Goal: Task Accomplishment & Management: Complete application form

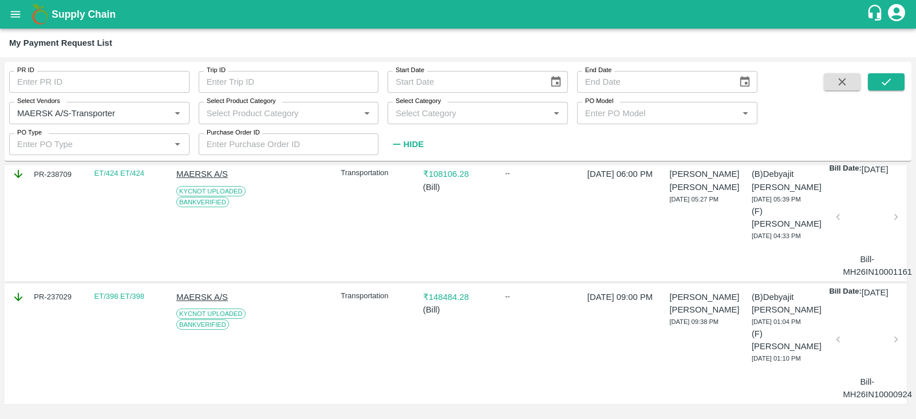
scroll to position [779, 0]
click at [857, 340] on div at bounding box center [866, 342] width 49 height 61
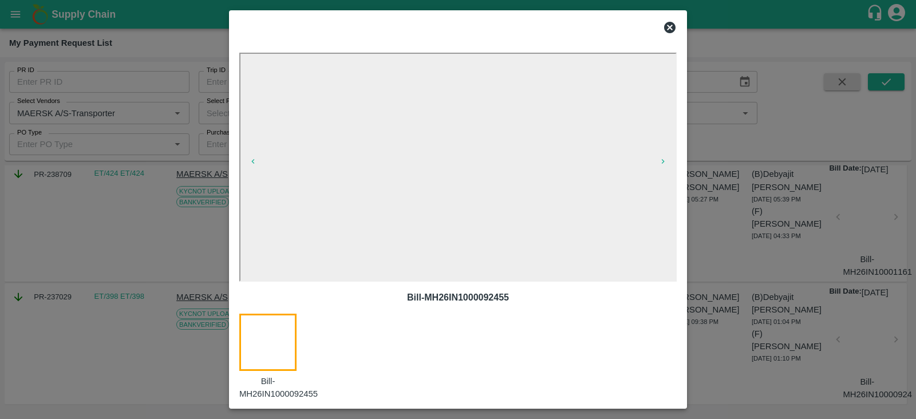
click at [849, 197] on div at bounding box center [458, 209] width 916 height 419
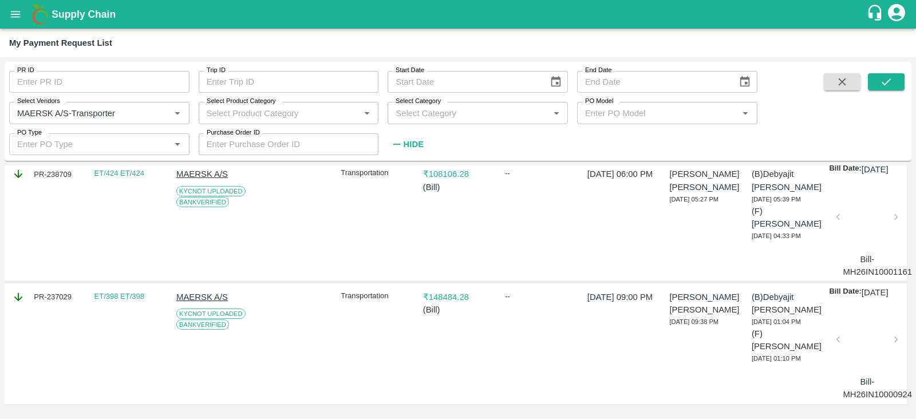
click at [849, 197] on div at bounding box center [866, 220] width 49 height 61
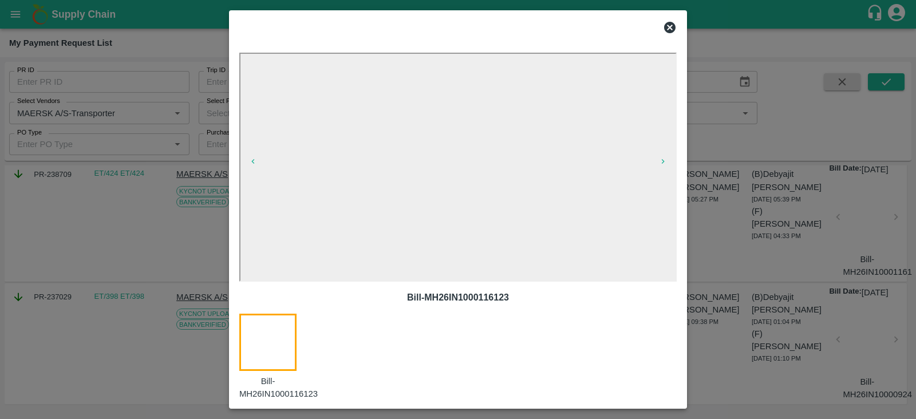
click at [670, 27] on icon at bounding box center [670, 28] width 14 height 14
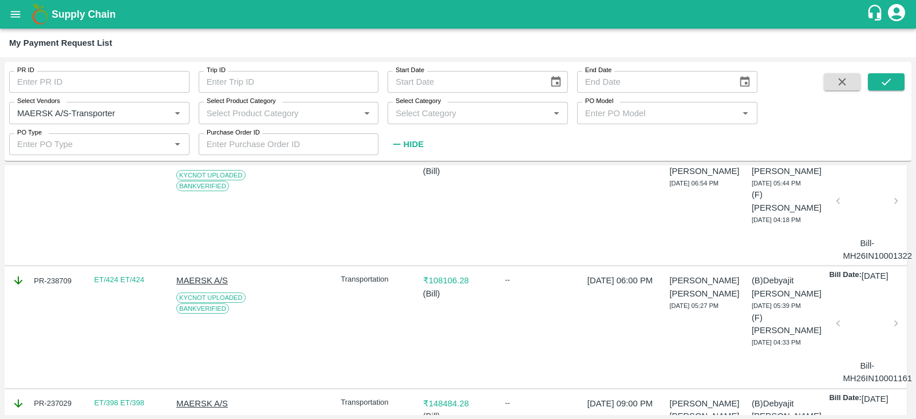
scroll to position [596, 0]
click at [865, 235] on div at bounding box center [866, 205] width 49 height 61
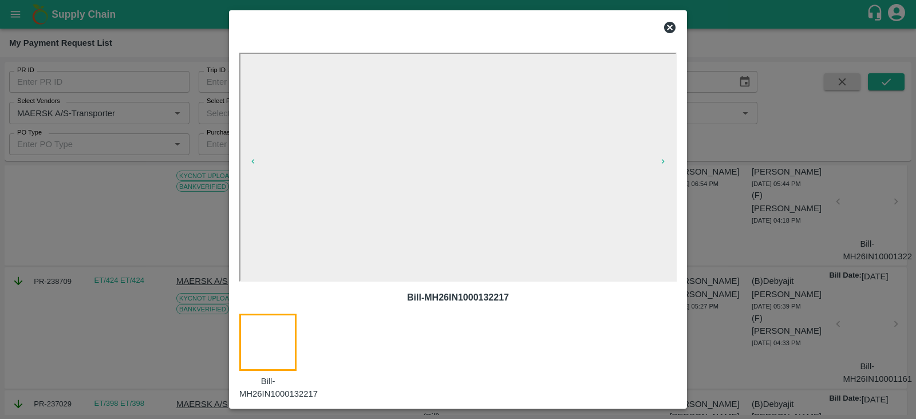
click at [737, 241] on div at bounding box center [458, 209] width 916 height 419
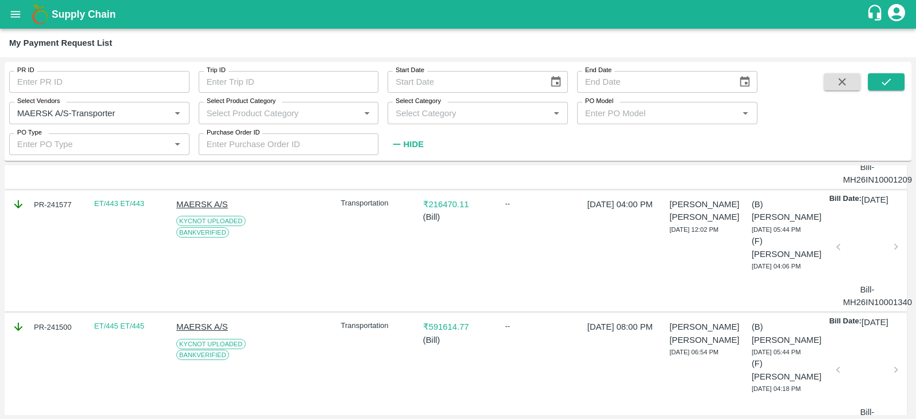
scroll to position [427, 0]
click at [854, 281] on div at bounding box center [866, 250] width 49 height 61
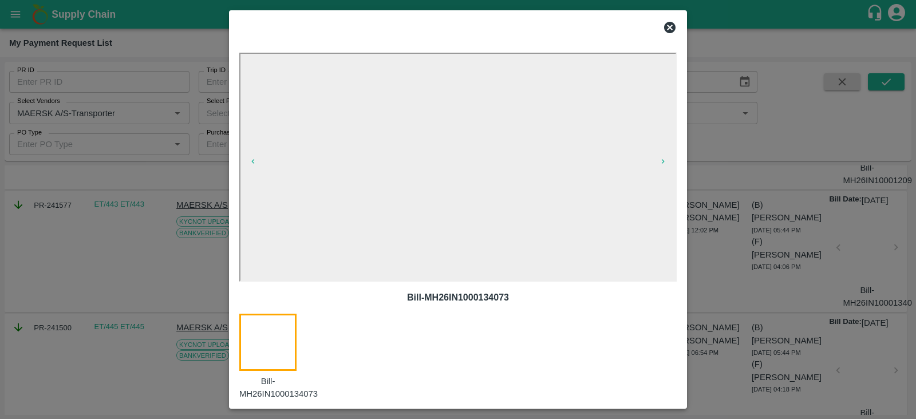
click at [670, 29] on icon at bounding box center [669, 27] width 11 height 11
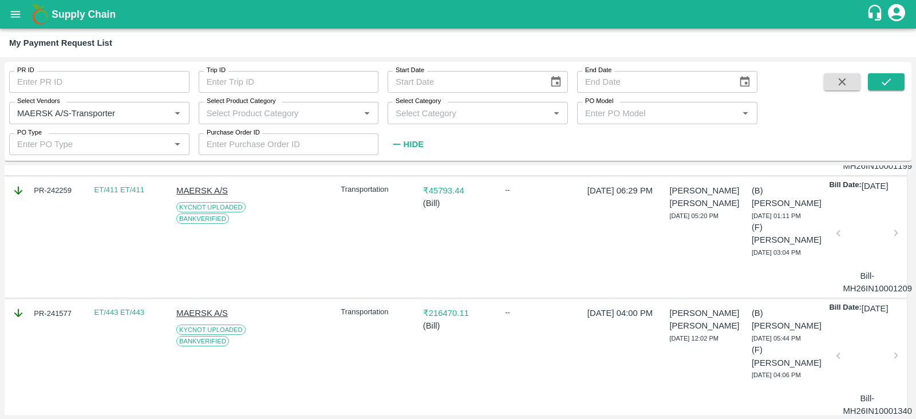
scroll to position [318, 0]
click at [849, 255] on div at bounding box center [866, 237] width 49 height 61
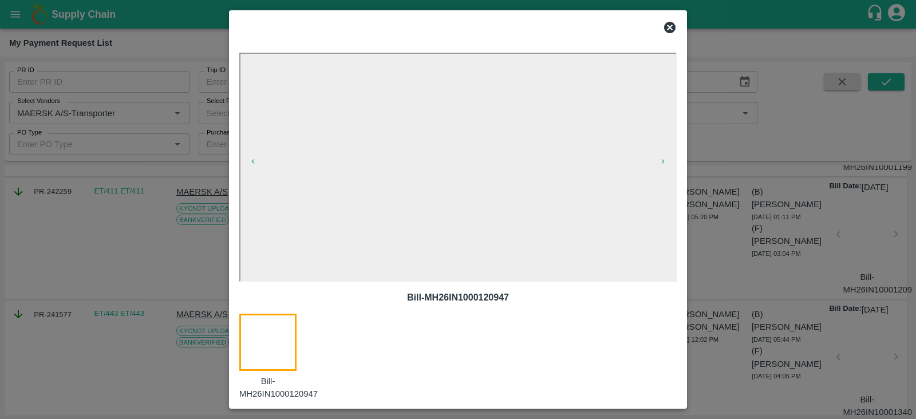
click at [852, 139] on div at bounding box center [458, 209] width 916 height 419
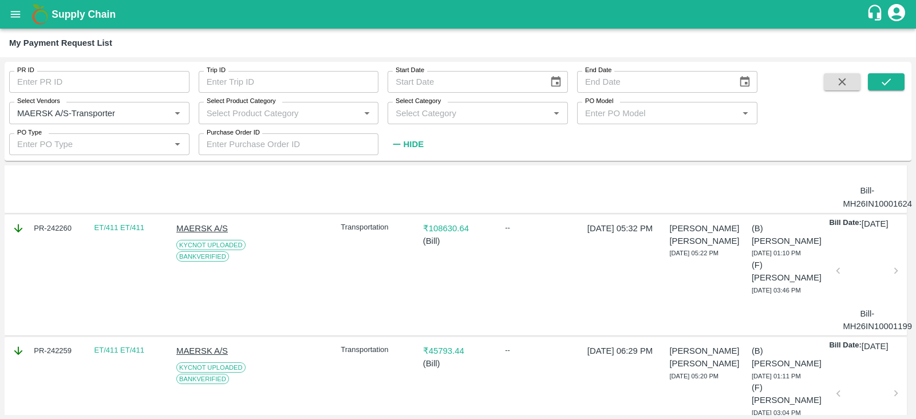
scroll to position [156, 0]
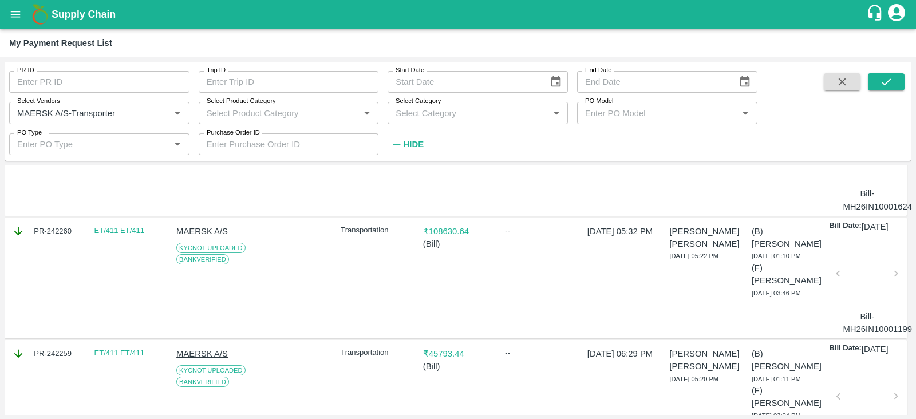
click at [858, 289] on div at bounding box center [866, 277] width 49 height 61
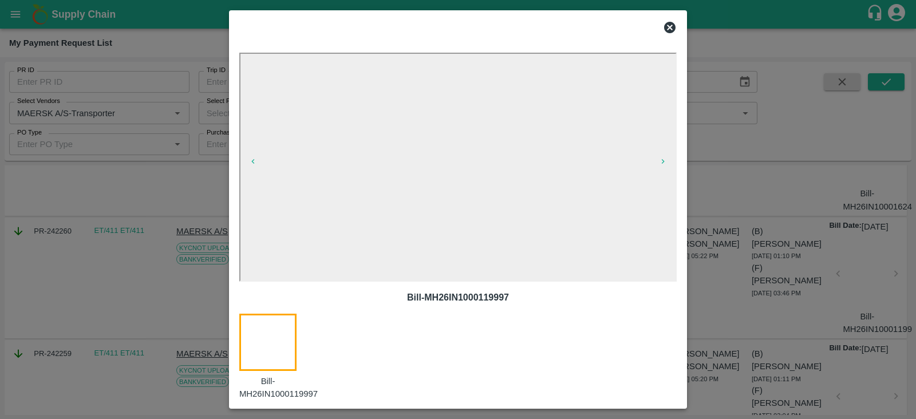
click at [666, 29] on icon at bounding box center [669, 27] width 11 height 11
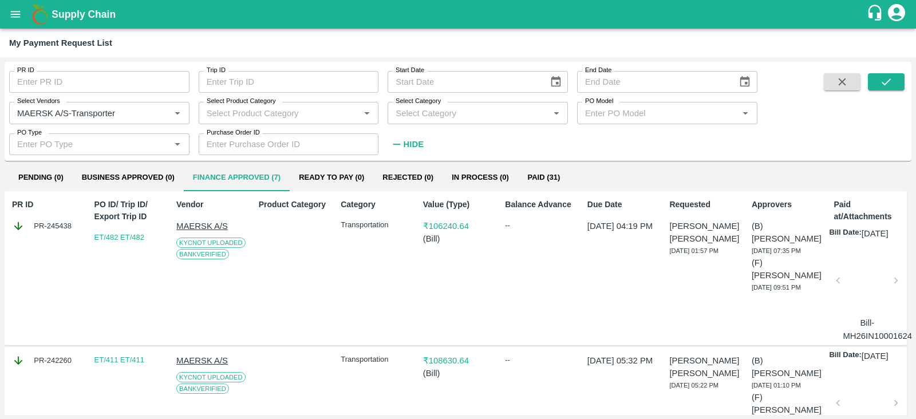
scroll to position [26, 0]
click at [847, 299] on div at bounding box center [866, 284] width 49 height 61
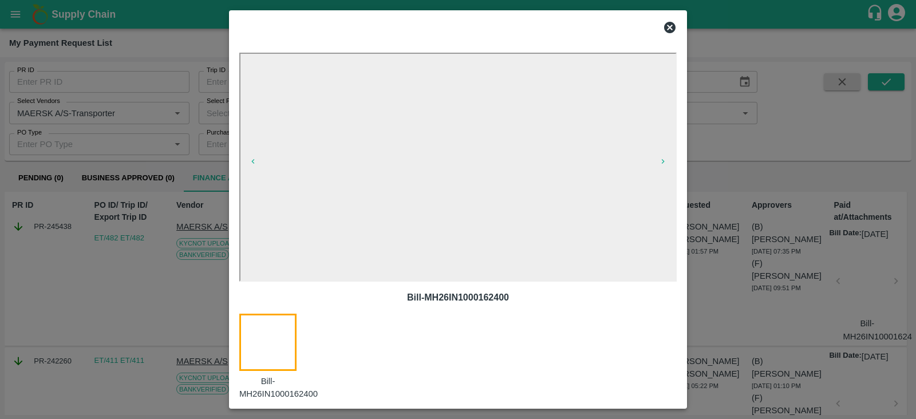
click at [854, 106] on div at bounding box center [458, 209] width 916 height 419
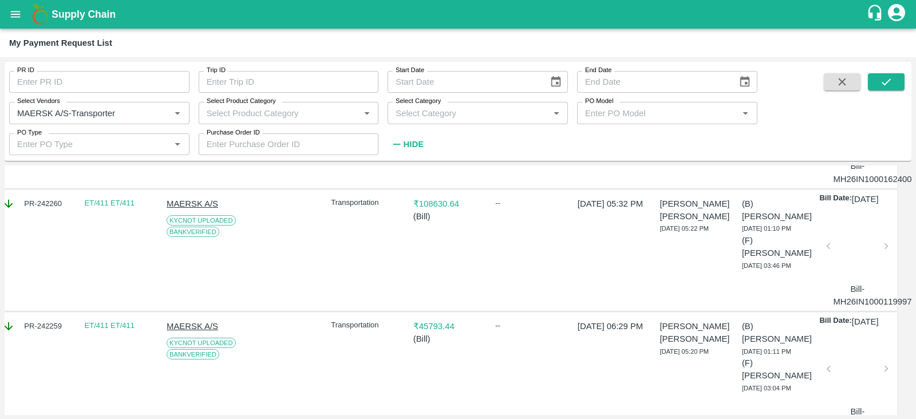
scroll to position [0, 10]
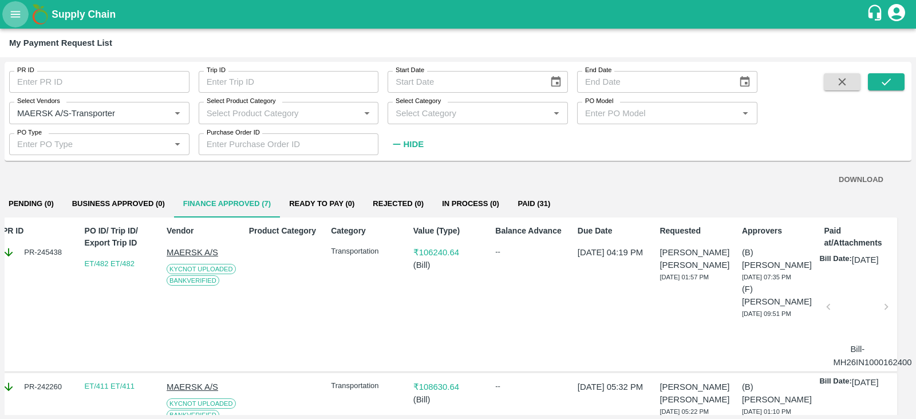
click at [14, 15] on icon "open drawer" at bounding box center [15, 14] width 13 height 13
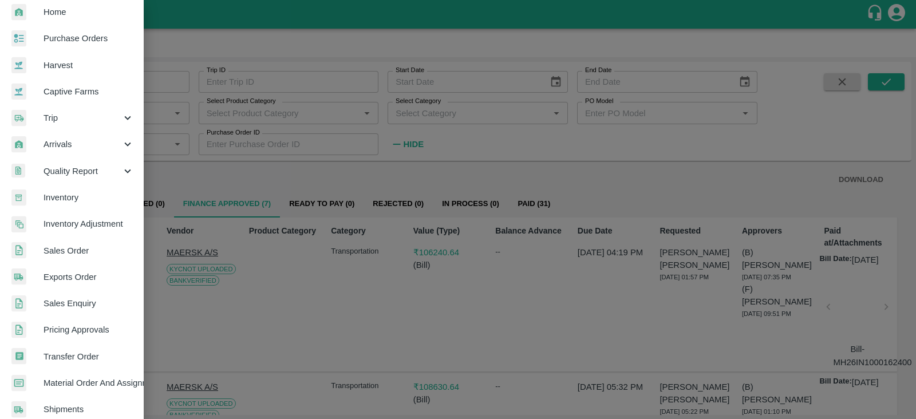
scroll to position [0, 0]
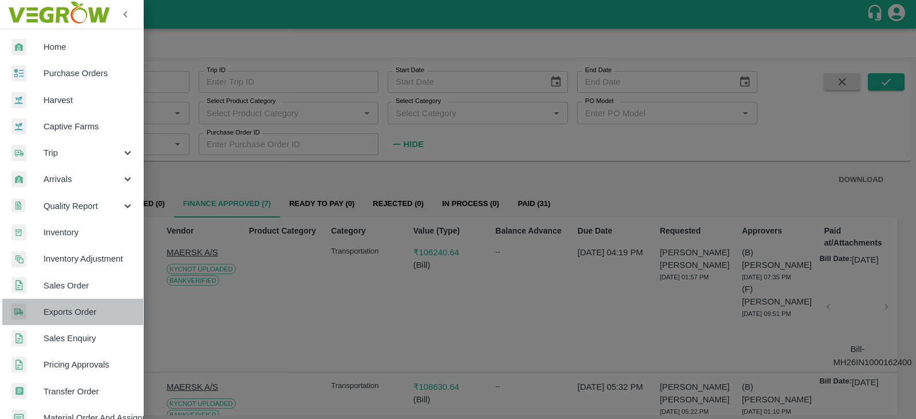
click at [81, 310] on span "Exports Order" at bounding box center [88, 312] width 90 height 13
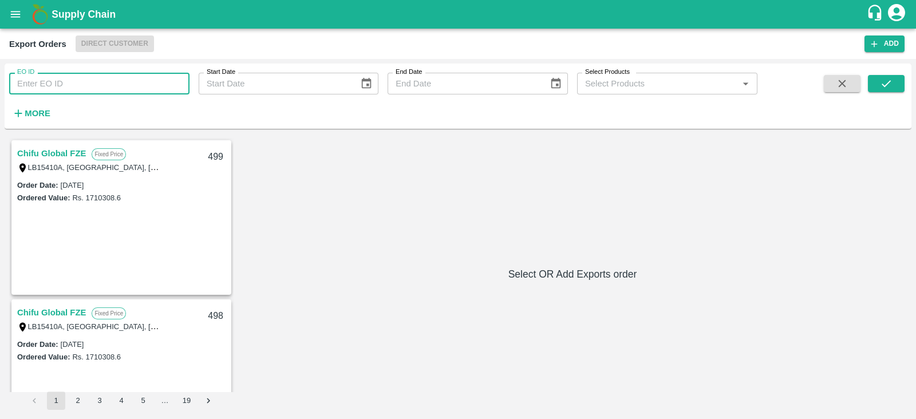
click at [152, 84] on input "EO ID" at bounding box center [99, 84] width 180 height 22
type input "478"
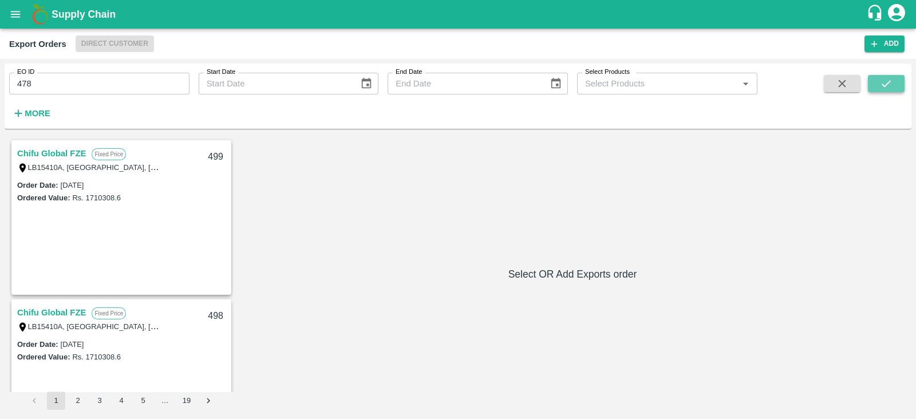
click at [888, 81] on icon "submit" at bounding box center [886, 83] width 13 height 13
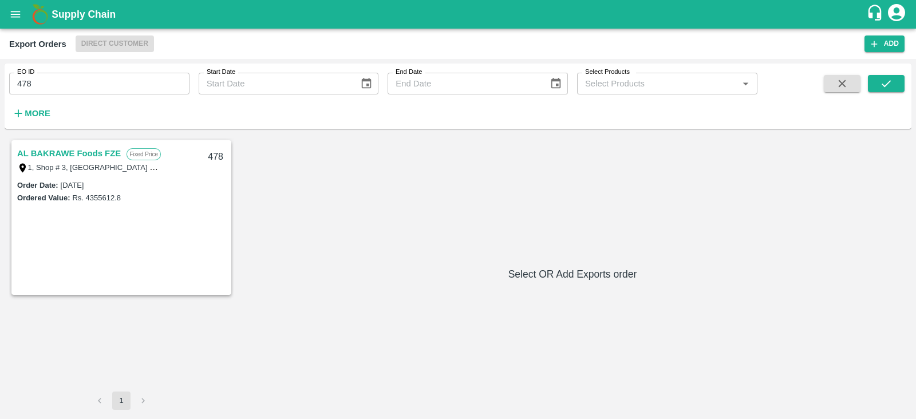
click at [100, 150] on link "AL BAKRAWE Foods FZE" at bounding box center [69, 153] width 104 height 15
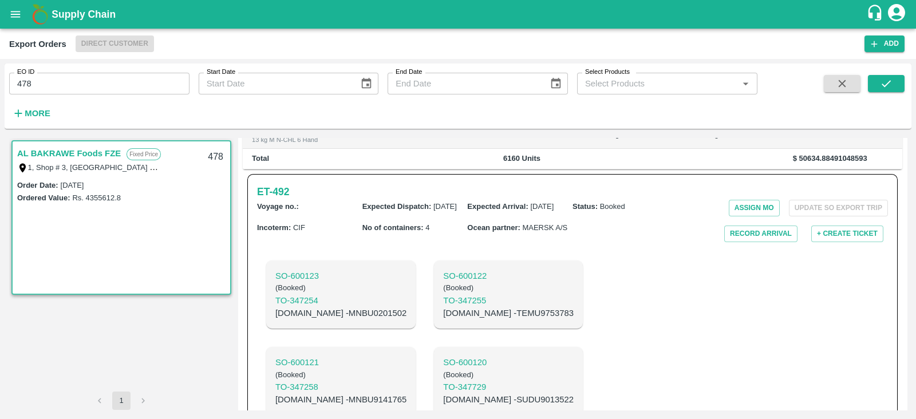
scroll to position [299, 0]
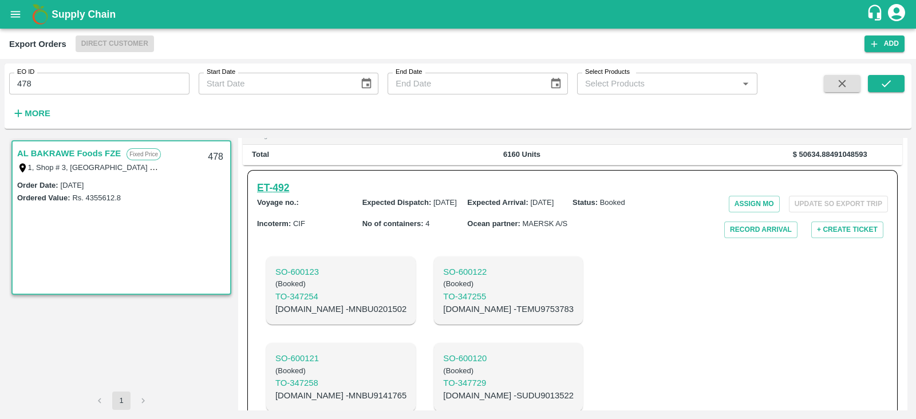
click at [275, 180] on h6 "ET- 492" at bounding box center [273, 188] width 32 height 16
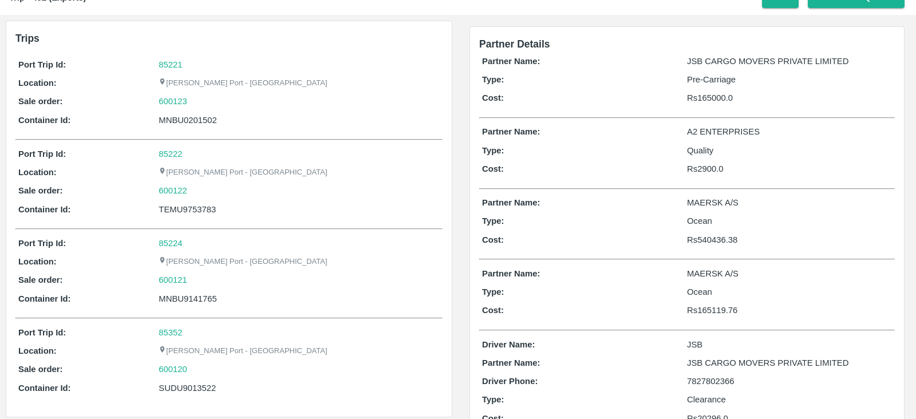
scroll to position [39, 0]
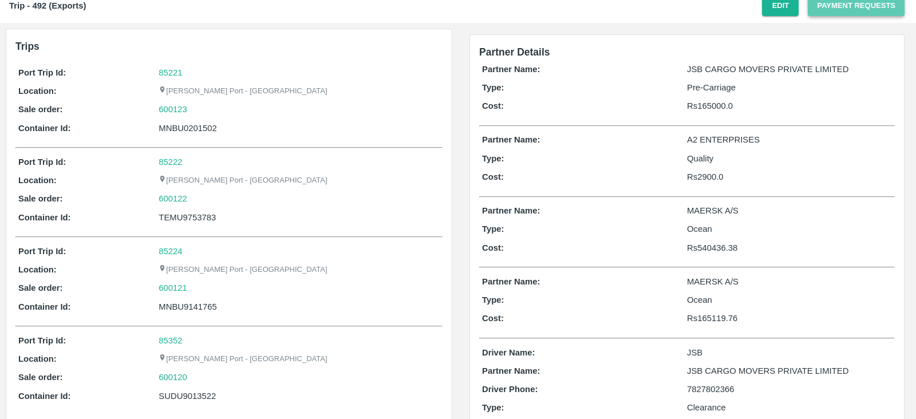
click at [840, 5] on button "Payment Requests" at bounding box center [855, 6] width 97 height 20
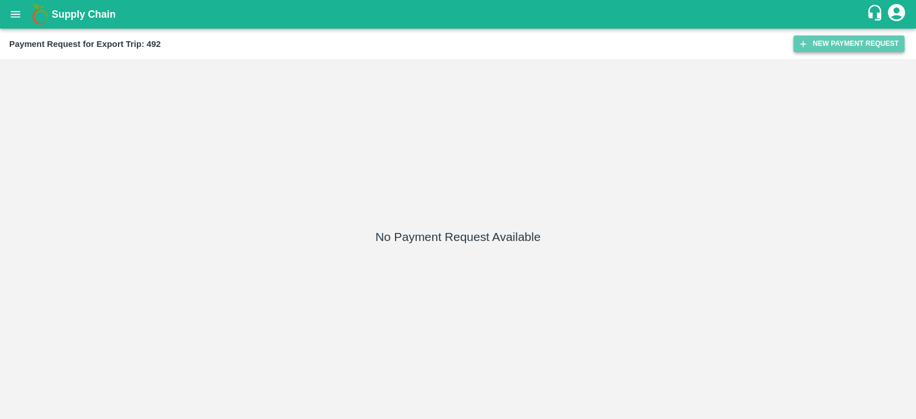
click at [809, 47] on button "New Payment Request" at bounding box center [848, 43] width 111 height 17
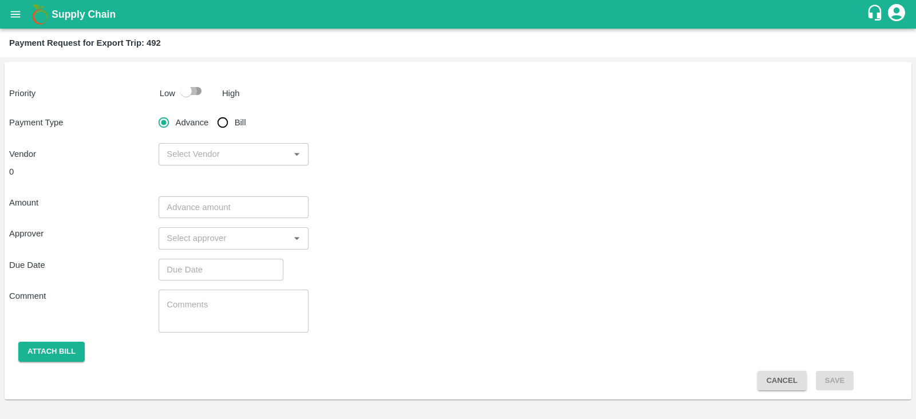
click at [187, 91] on input "checkbox" at bounding box center [185, 91] width 65 height 22
checkbox input "true"
click at [229, 125] on input "Bill" at bounding box center [222, 122] width 23 height 23
radio input "true"
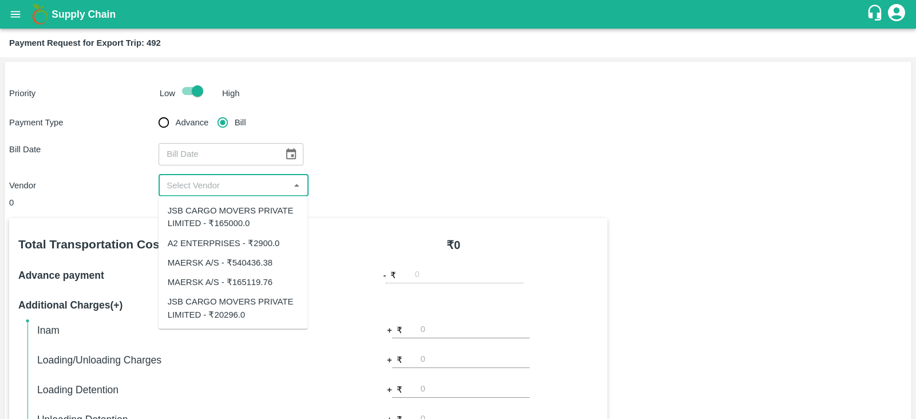
click at [280, 181] on input "input" at bounding box center [224, 185] width 124 height 15
click at [266, 283] on div "MAERSK A/S - ₹165119.76" at bounding box center [220, 282] width 105 height 13
type input "MAERSK A/S - ₹165119.76"
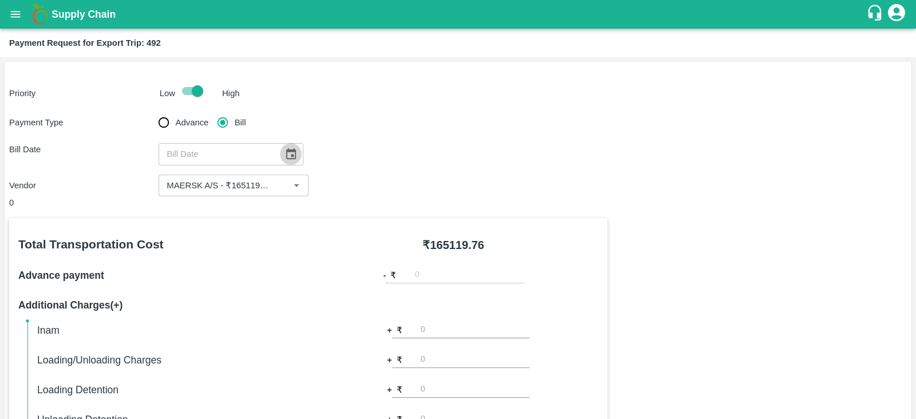
click at [280, 156] on button "Choose date" at bounding box center [291, 154] width 22 height 22
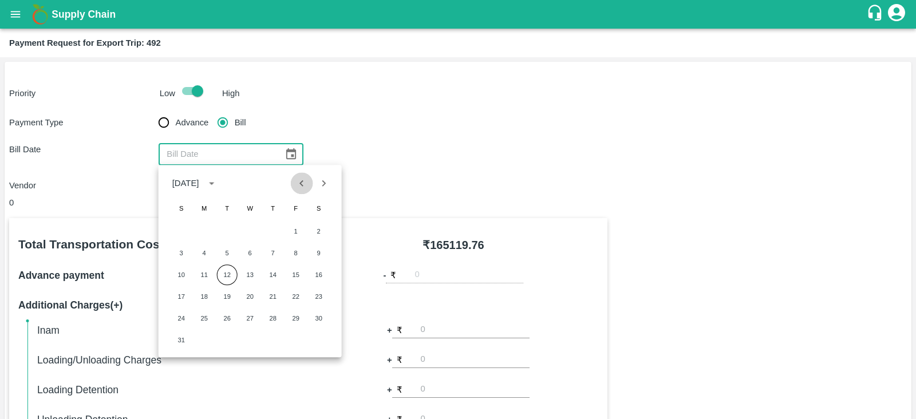
click at [304, 178] on icon "Previous month" at bounding box center [301, 183] width 13 height 13
click at [272, 302] on button "24" at bounding box center [273, 296] width 21 height 21
type input "24/07/2025"
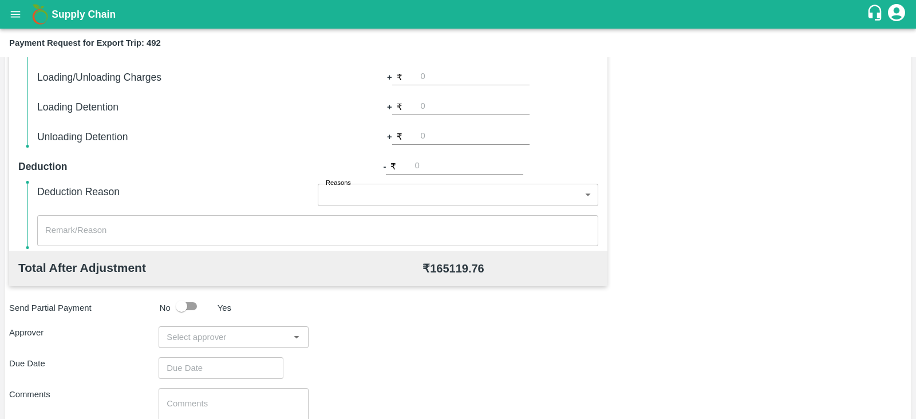
scroll to position [366, 0]
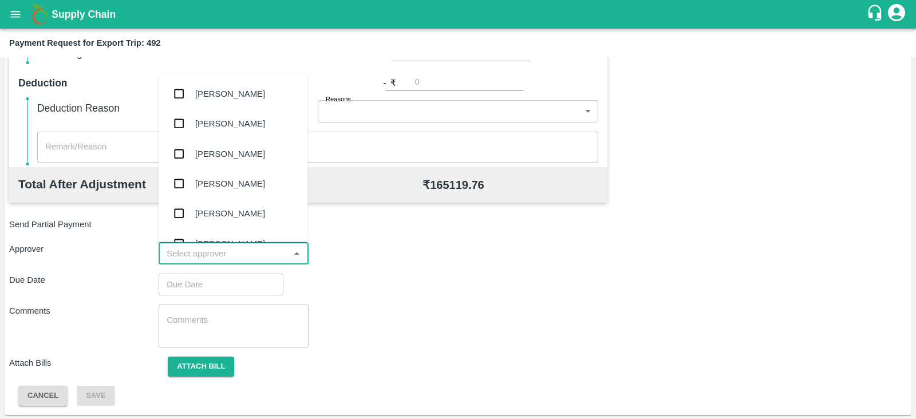
click at [263, 254] on input "input" at bounding box center [224, 253] width 124 height 15
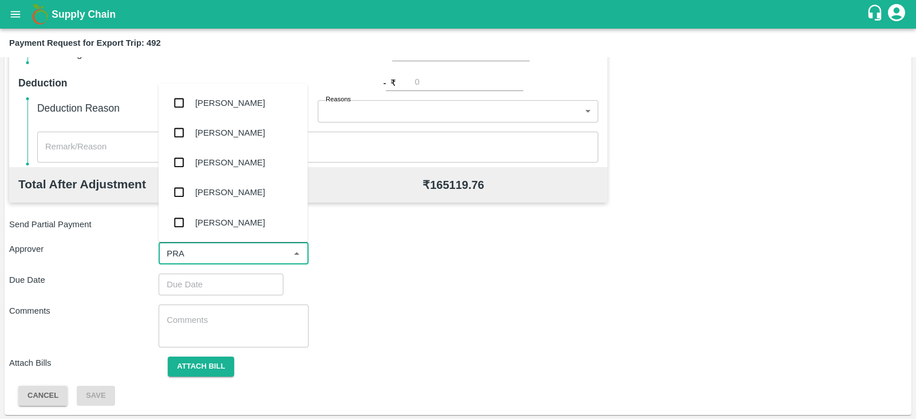
type input "PRAS"
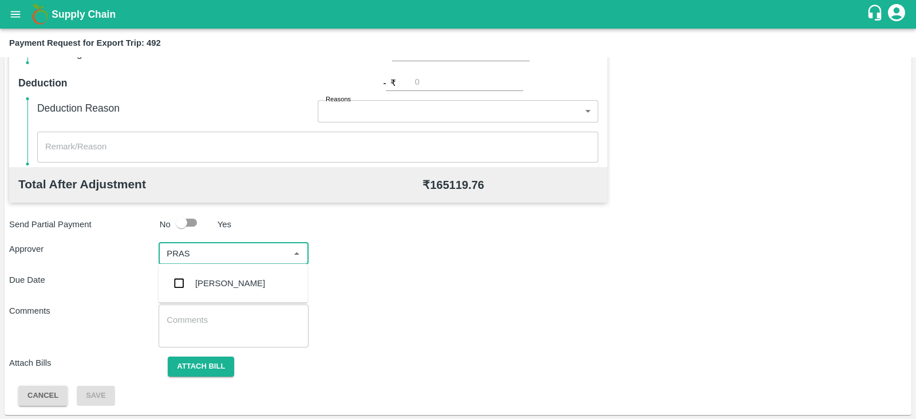
click at [241, 279] on div "[PERSON_NAME]" at bounding box center [230, 283] width 70 height 13
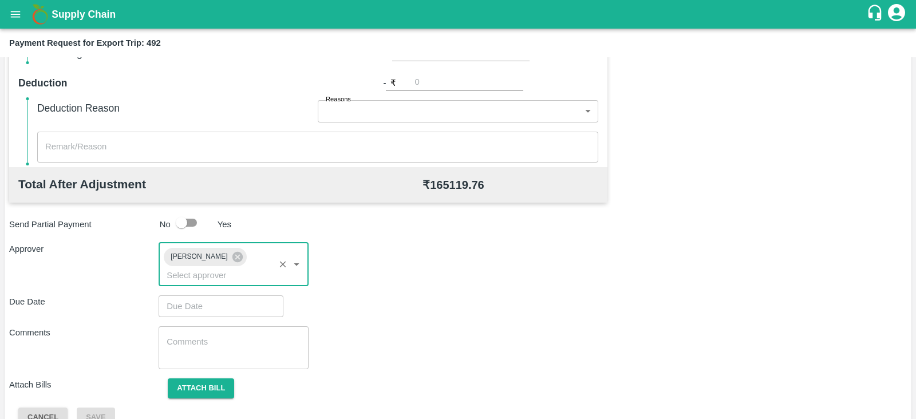
type input "DD/MM/YYYY hh:mm aa"
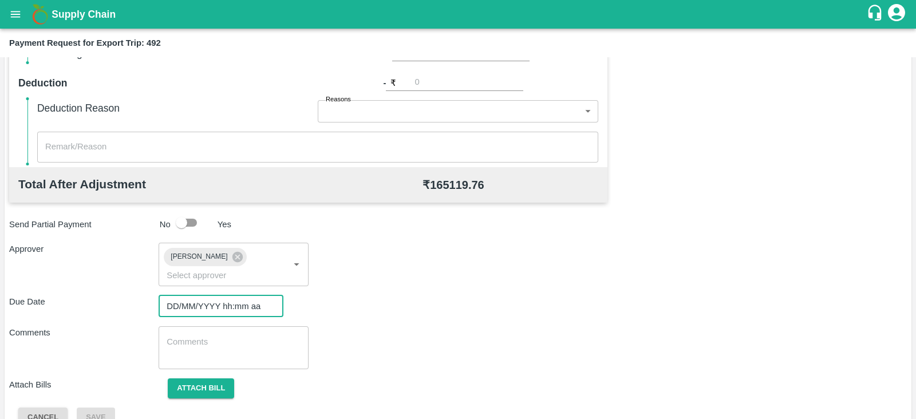
click at [216, 295] on input "DD/MM/YYYY hh:mm aa" at bounding box center [217, 306] width 117 height 22
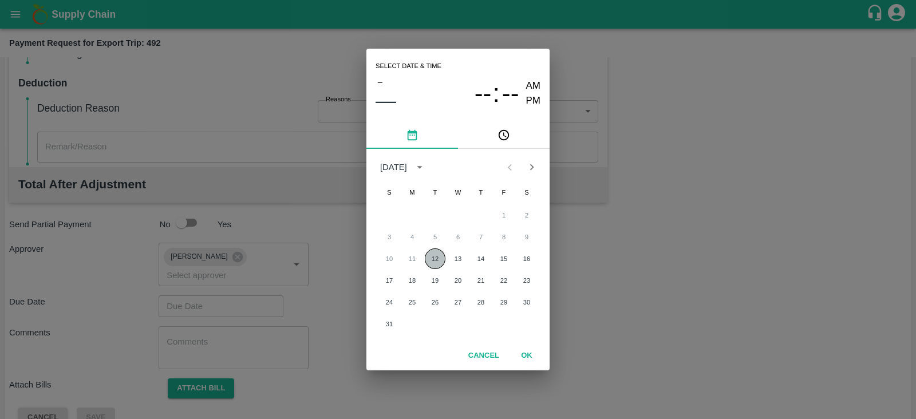
click at [435, 258] on button "12" at bounding box center [435, 258] width 21 height 21
type input "12/08/2025 12:00 AM"
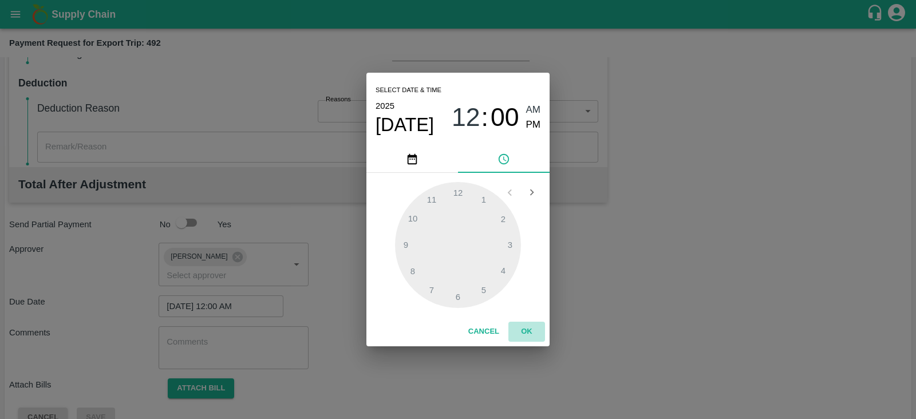
click at [528, 327] on button "OK" at bounding box center [526, 332] width 37 height 20
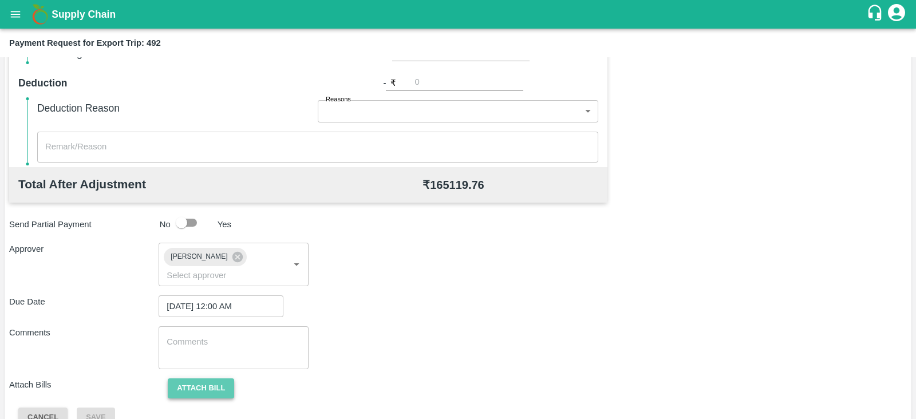
click at [213, 378] on button "Attach bill" at bounding box center [201, 388] width 66 height 20
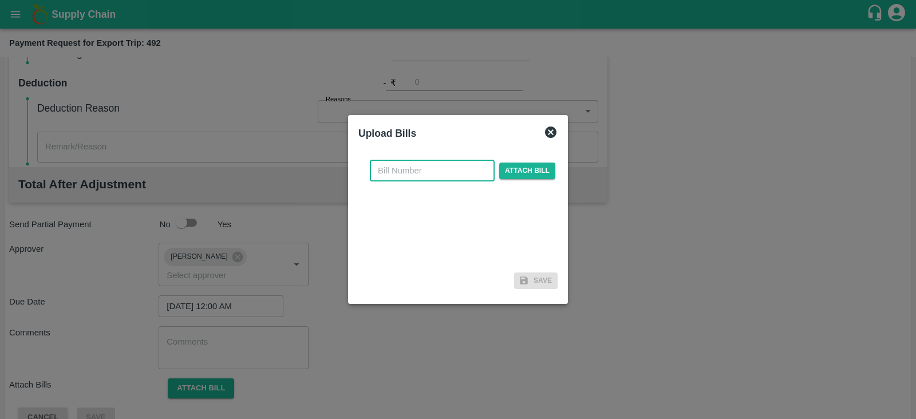
click at [415, 171] on input "text" at bounding box center [432, 171] width 125 height 22
paste input "MH26IN1000169374"
type input "MH26IN1000169374"
click at [505, 170] on span "Attach bill" at bounding box center [527, 171] width 56 height 17
click at [0, 0] on input "Attach bill" at bounding box center [0, 0] width 0 height 0
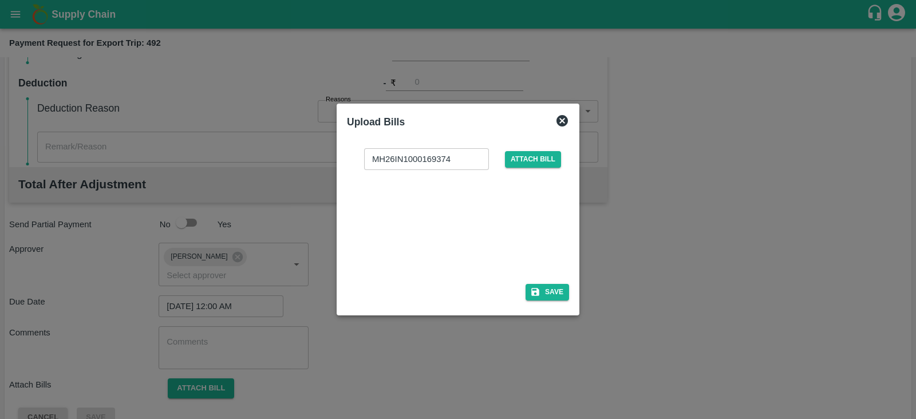
click at [464, 227] on div at bounding box center [456, 223] width 172 height 61
click at [554, 293] on button "Save" at bounding box center [546, 292] width 43 height 17
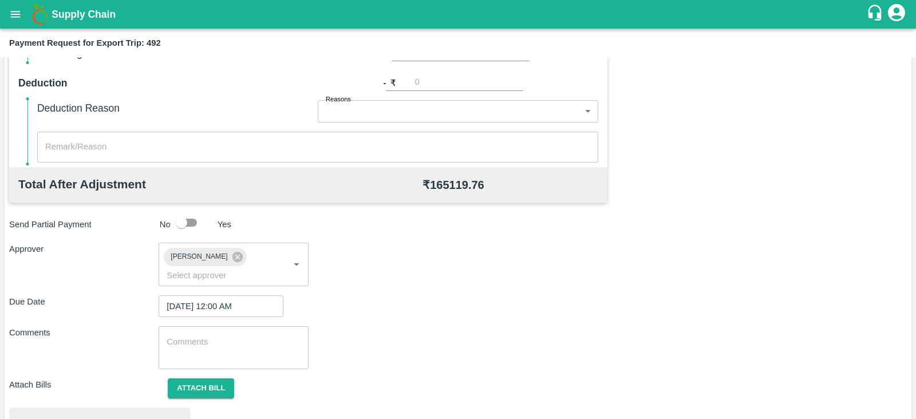
scroll to position [434, 0]
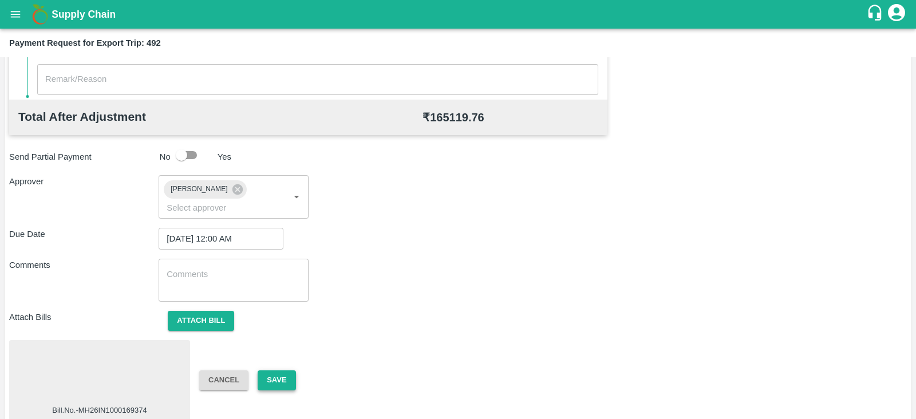
click at [286, 370] on button "Save" at bounding box center [277, 380] width 38 height 20
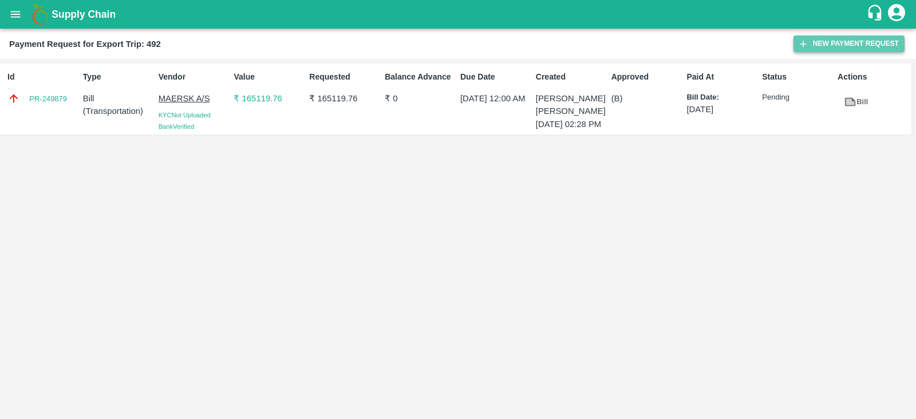
click at [835, 39] on button "New Payment Request" at bounding box center [848, 43] width 111 height 17
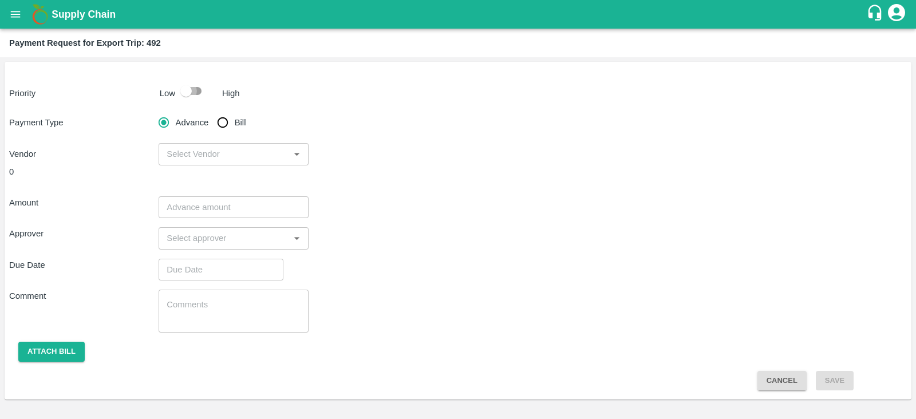
click at [189, 90] on input "checkbox" at bounding box center [185, 91] width 65 height 22
checkbox input "true"
click at [226, 120] on input "Bill" at bounding box center [222, 122] width 23 height 23
radio input "true"
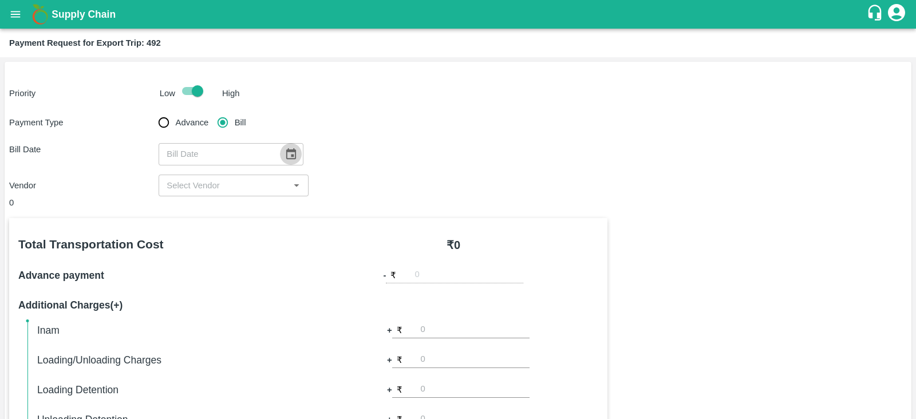
click at [284, 154] on icon "Choose date" at bounding box center [290, 154] width 13 height 13
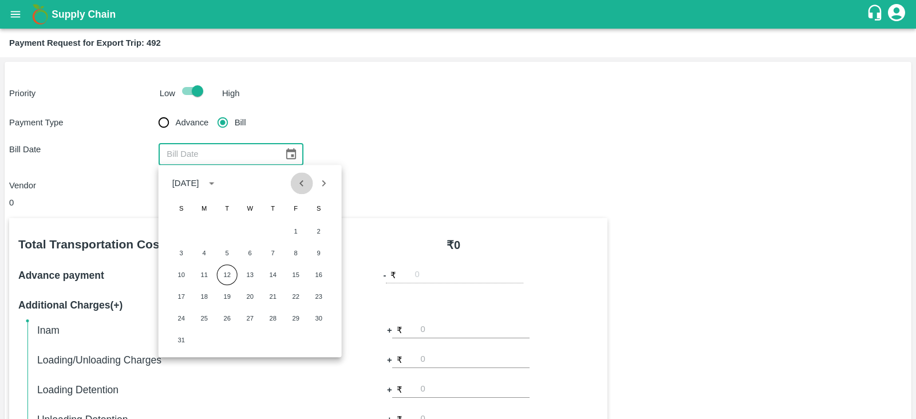
click at [296, 186] on icon "Previous month" at bounding box center [301, 183] width 13 height 13
click at [271, 294] on button "24" at bounding box center [273, 296] width 21 height 21
type input "24/07/2025"
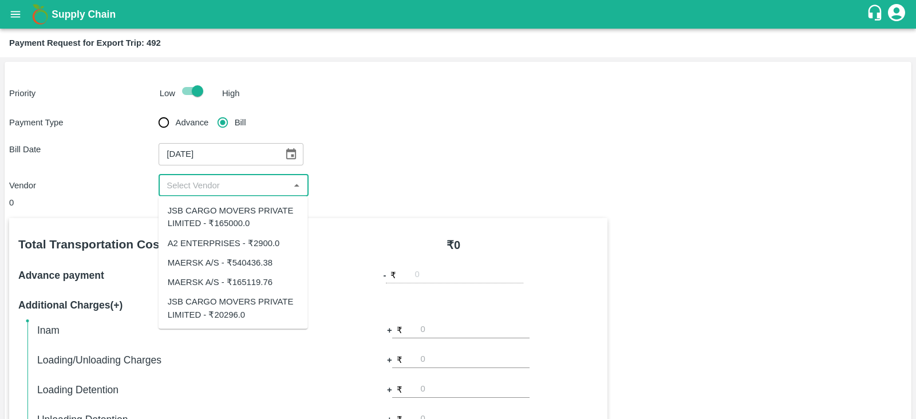
click at [263, 181] on input "input" at bounding box center [224, 185] width 124 height 15
click at [263, 265] on div "MAERSK A/S - ₹540436.38" at bounding box center [220, 262] width 105 height 13
type input "MAERSK A/S - ₹540436.38"
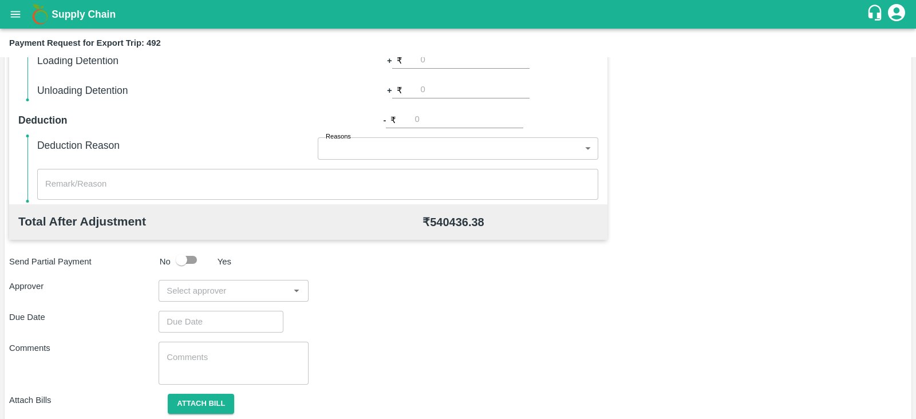
scroll to position [366, 0]
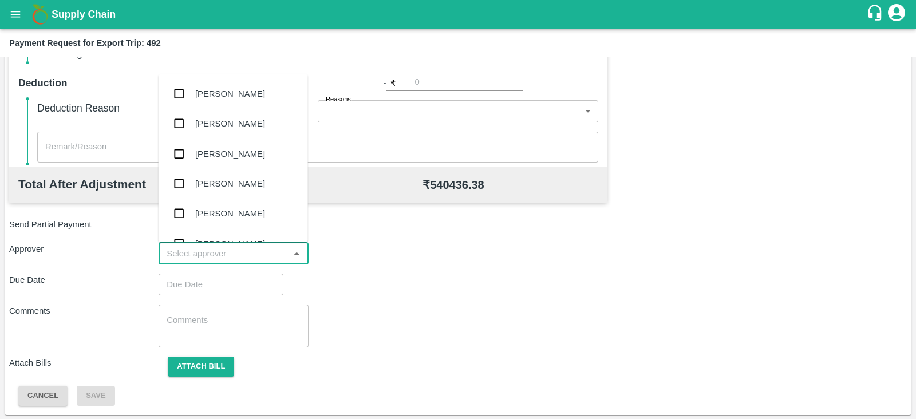
click at [256, 255] on input "input" at bounding box center [224, 253] width 124 height 15
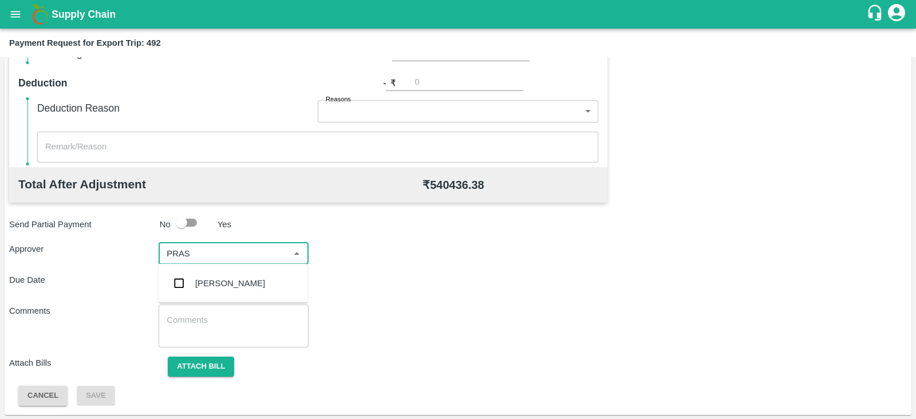
type input "PRASA"
click at [236, 279] on div "[PERSON_NAME]" at bounding box center [230, 283] width 70 height 13
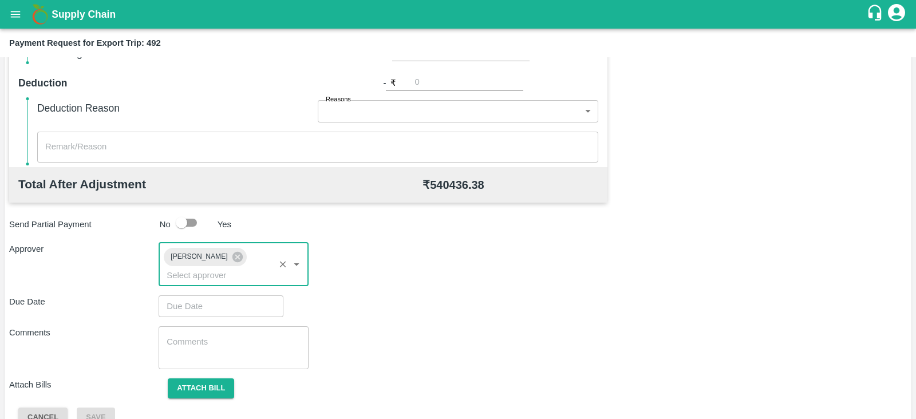
type input "DD/MM/YYYY hh:mm aa"
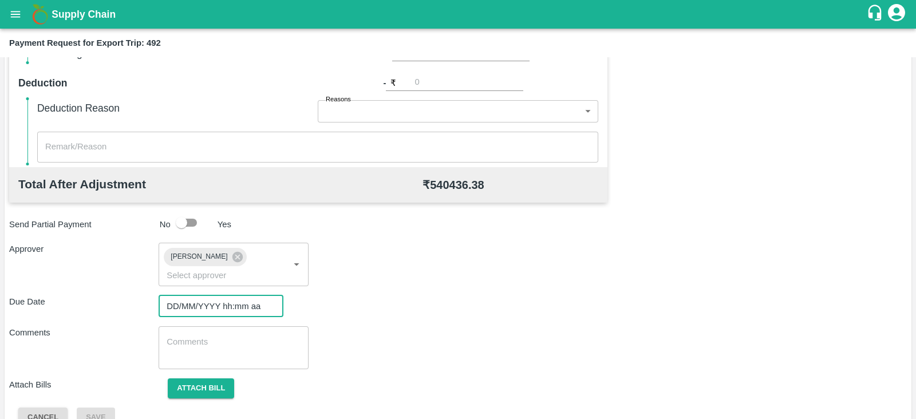
click at [212, 295] on input "DD/MM/YYYY hh:mm aa" at bounding box center [217, 306] width 117 height 22
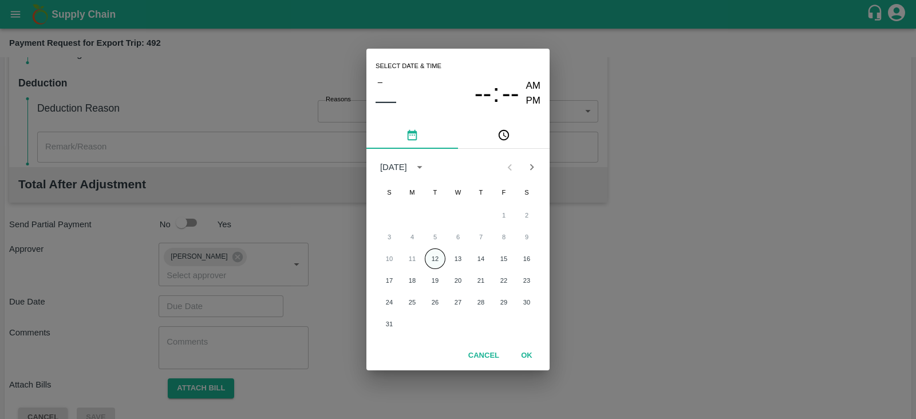
click at [438, 259] on button "12" at bounding box center [435, 258] width 21 height 21
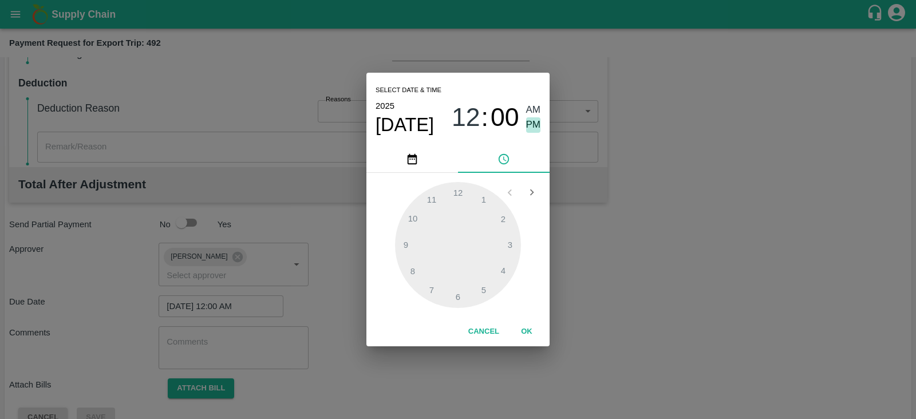
click at [529, 127] on span "PM" at bounding box center [533, 124] width 15 height 15
click at [508, 238] on div at bounding box center [458, 245] width 126 height 126
type input "12/08/2025 03:00 PM"
click at [521, 330] on button "OK" at bounding box center [526, 332] width 37 height 20
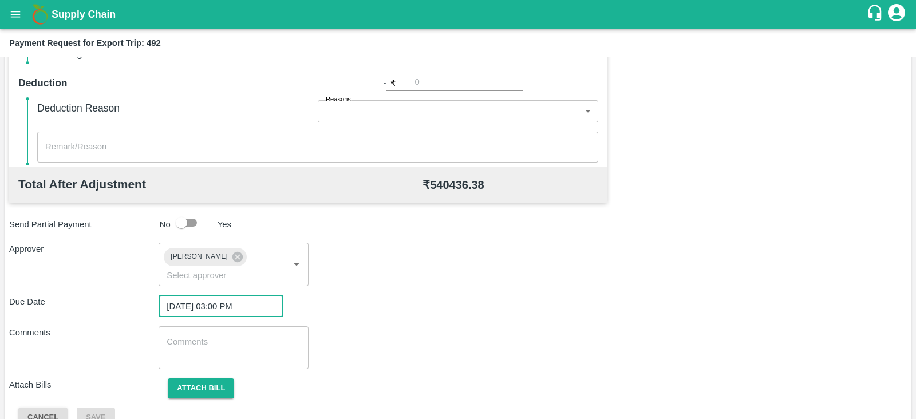
scroll to position [373, 0]
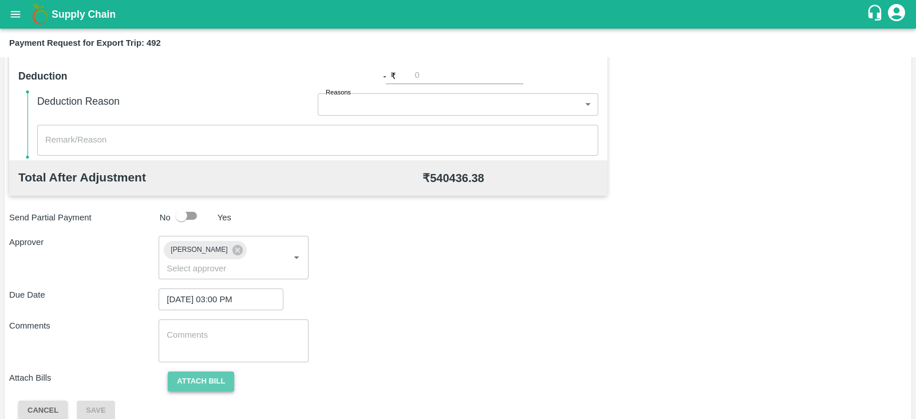
click at [221, 371] on button "Attach bill" at bounding box center [201, 381] width 66 height 20
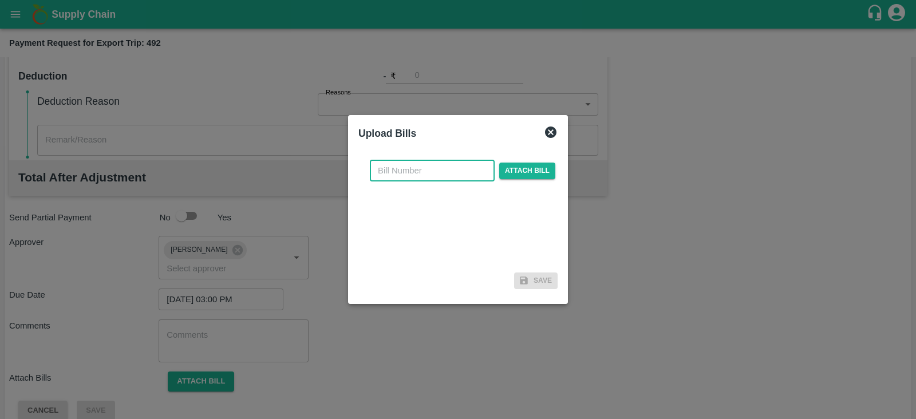
click at [445, 176] on input "text" at bounding box center [432, 171] width 125 height 22
paste input "MH26IN1000169378"
type input "MH26IN1000169378"
click at [525, 170] on span "Attach bill" at bounding box center [527, 171] width 56 height 17
click at [0, 0] on input "Attach bill" at bounding box center [0, 0] width 0 height 0
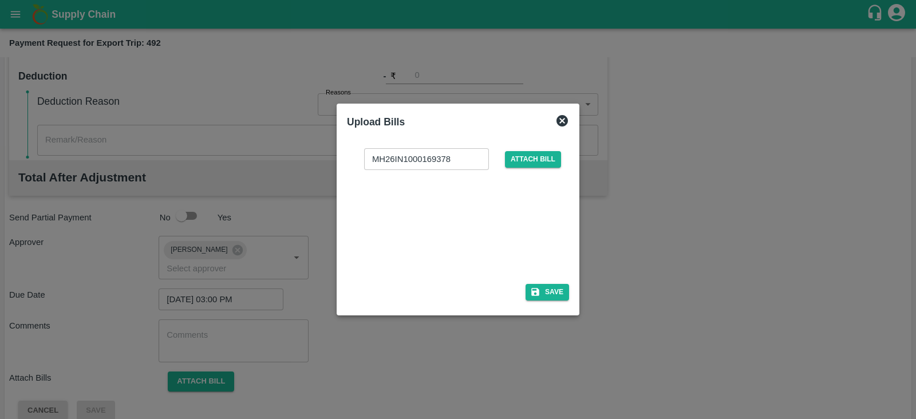
click at [437, 221] on div at bounding box center [456, 223] width 172 height 61
click at [547, 294] on button "Save" at bounding box center [546, 292] width 43 height 17
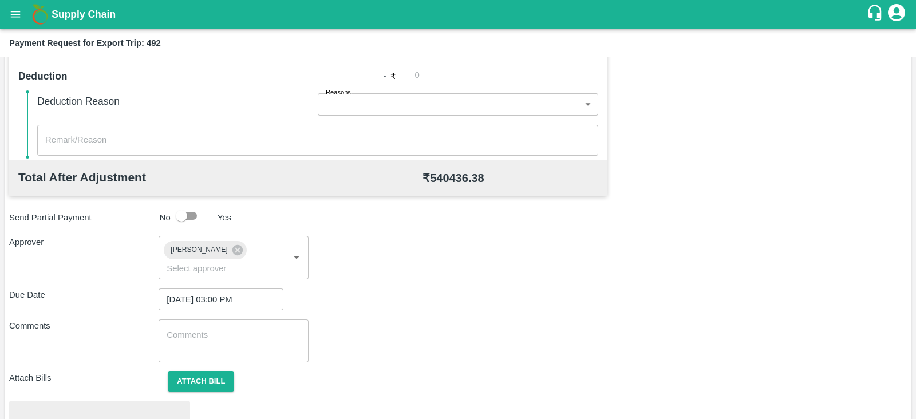
scroll to position [434, 0]
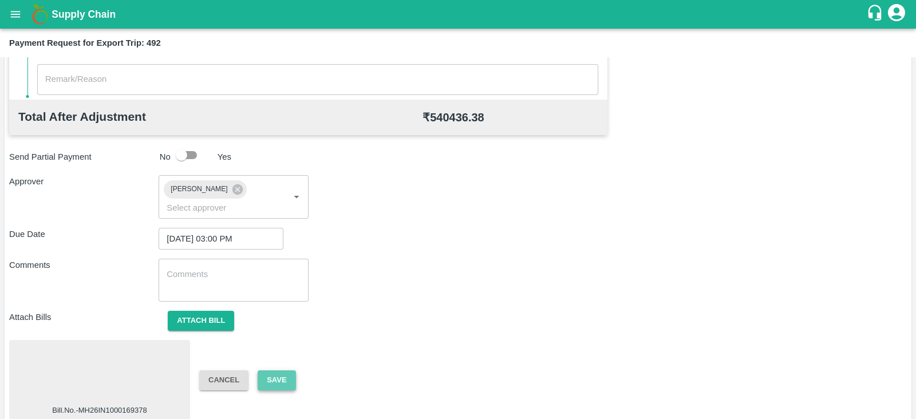
click at [286, 370] on button "Save" at bounding box center [277, 380] width 38 height 20
